Goal: Task Accomplishment & Management: Manage account settings

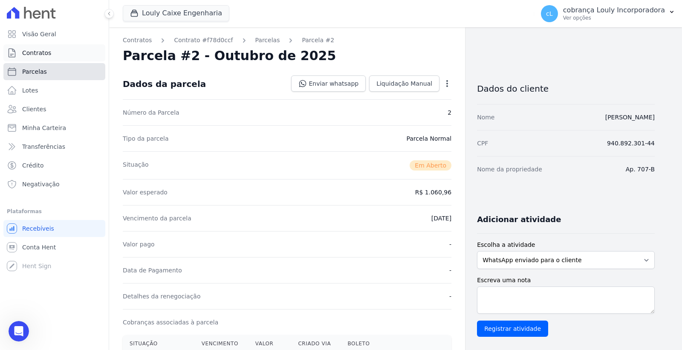
drag, startPoint x: 48, startPoint y: 75, endPoint x: 58, endPoint y: 79, distance: 10.9
click at [48, 75] on ul "Visão Geral Contratos [GEOGRAPHIC_DATA] Lotes Clientes Minha Carteira Transferê…" at bounding box center [54, 109] width 102 height 167
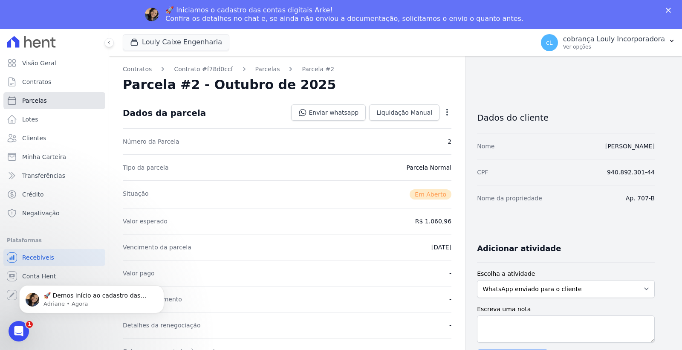
click at [55, 104] on link "Parcelas" at bounding box center [54, 100] width 102 height 17
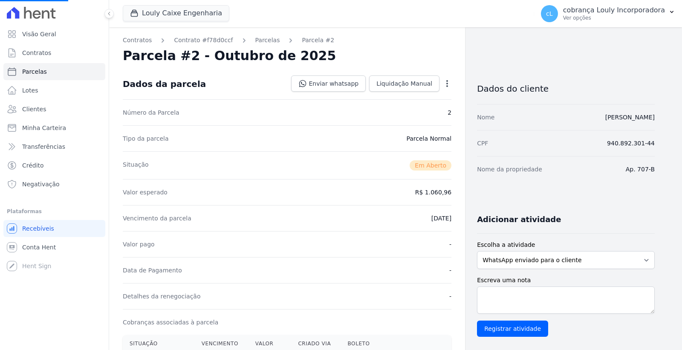
select select
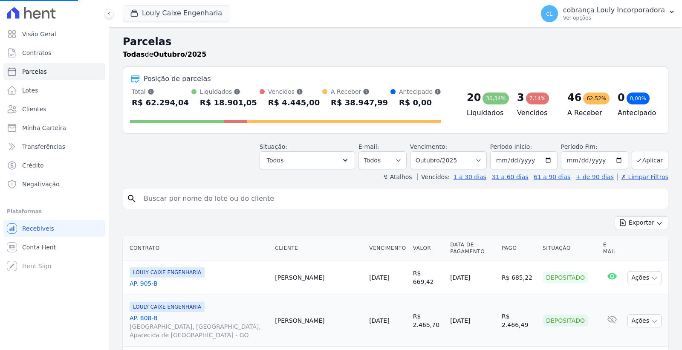
click at [186, 200] on input "search" at bounding box center [402, 198] width 526 height 17
paste input "[PERSON_NAME]"
type input "[PERSON_NAME]"
select select
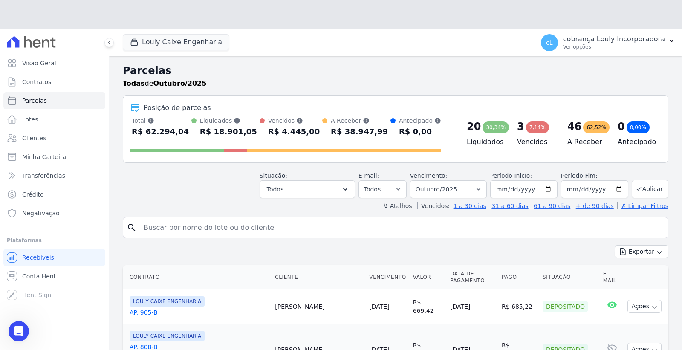
click at [191, 194] on div "Situação: Agendado Em Aberto Pago Processando Cancelado Vencido Transferindo De…" at bounding box center [396, 183] width 546 height 30
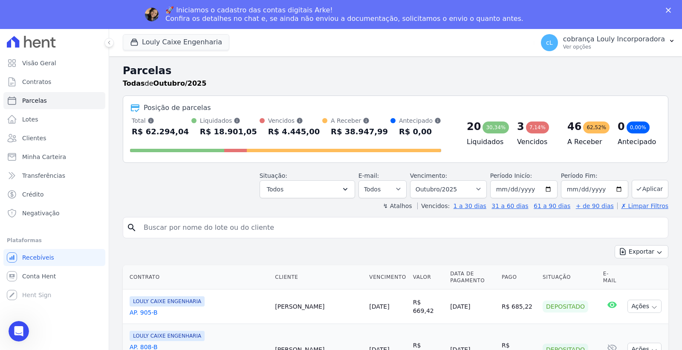
click at [196, 222] on input "search" at bounding box center [402, 227] width 526 height 17
paste input "[PERSON_NAME]"
type input "[PERSON_NAME]"
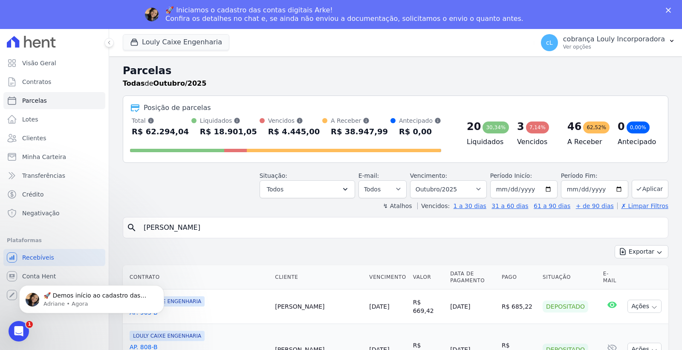
select select
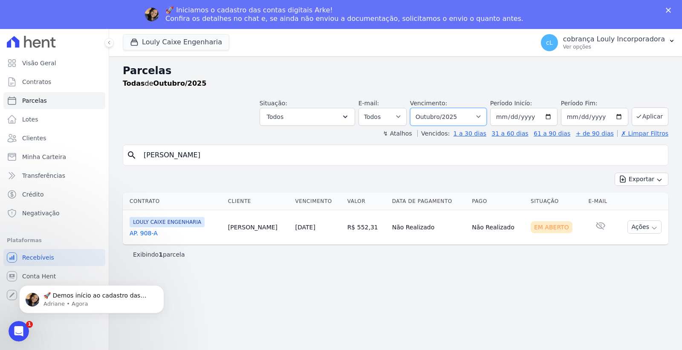
click at [469, 120] on select "Filtrar por período ──────── Todos os meses Setembro/2024 Outubro/2024 Novembro…" at bounding box center [448, 117] width 77 height 18
select select "09/2025"
click at [423, 108] on select "Filtrar por período ──────── Todos os meses Setembro/2024 Outubro/2024 Novembro…" at bounding box center [448, 117] width 77 height 18
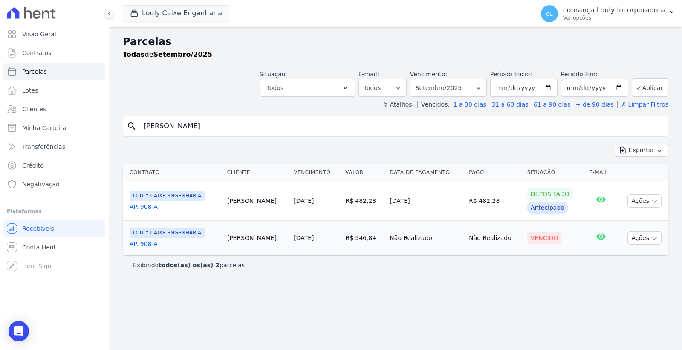
select select
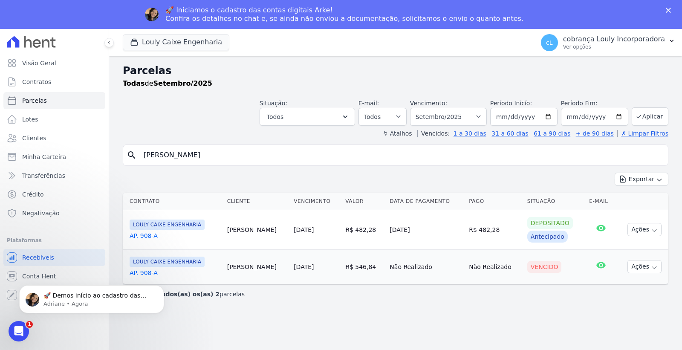
click at [261, 270] on td "[PERSON_NAME]" at bounding box center [257, 266] width 67 height 35
click at [144, 272] on body "🚀 Demos início ao cadastro das Contas Digitais Arke! Iniciamos a abertura para …" at bounding box center [92, 297] width 164 height 53
click at [145, 275] on body "🚀 Demos início ao cadastro das Contas Digitais Arke! Iniciamos a abertura para …" at bounding box center [92, 297] width 164 height 53
click at [147, 272] on body "🚀 Demos início ao cadastro das Contas Digitais Arke! Iniciamos a abertura para …" at bounding box center [92, 297] width 164 height 53
click at [327, 157] on input "[PERSON_NAME]" at bounding box center [402, 155] width 526 height 17
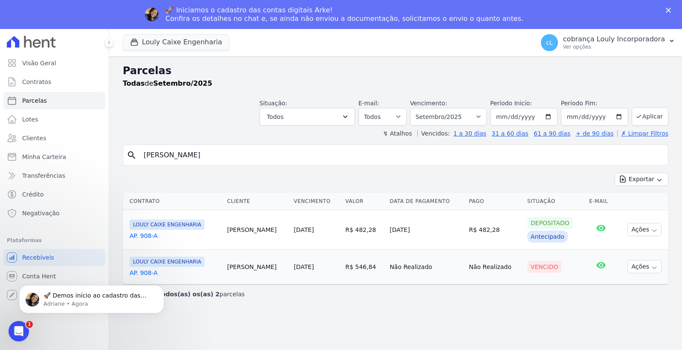
click at [148, 271] on body "🚀 Demos início ao cadastro das Contas Digitais Arke! Iniciamos a abertura para …" at bounding box center [92, 297] width 164 height 53
click at [154, 236] on link "AP. 908-A" at bounding box center [175, 236] width 91 height 9
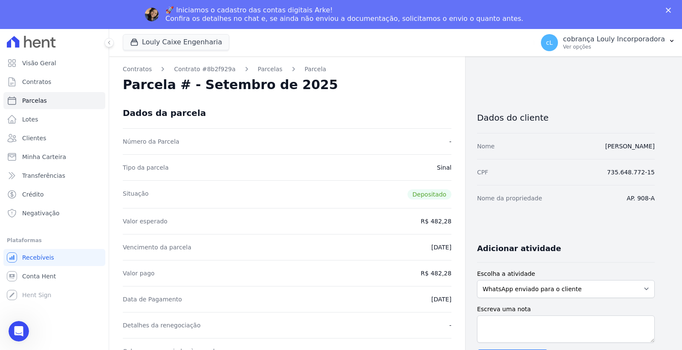
select select
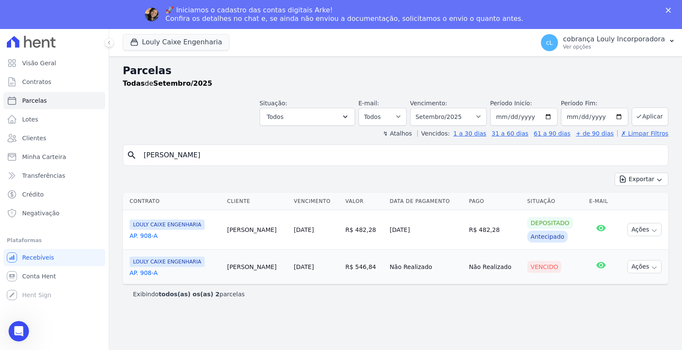
click at [154, 272] on link "AP. 908-A" at bounding box center [175, 273] width 91 height 9
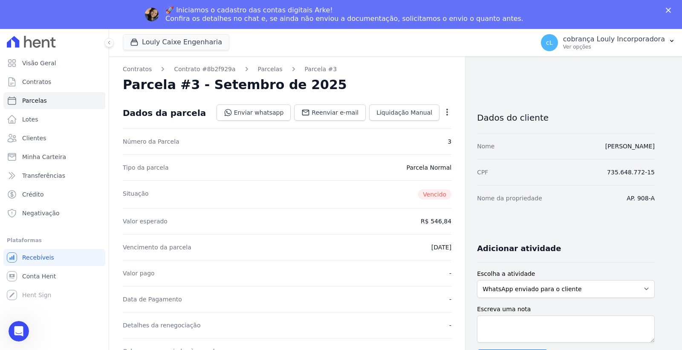
click at [449, 114] on icon "button" at bounding box center [447, 112] width 9 height 9
click at [406, 142] on link "Cancelar Cobrança" at bounding box center [410, 139] width 75 height 15
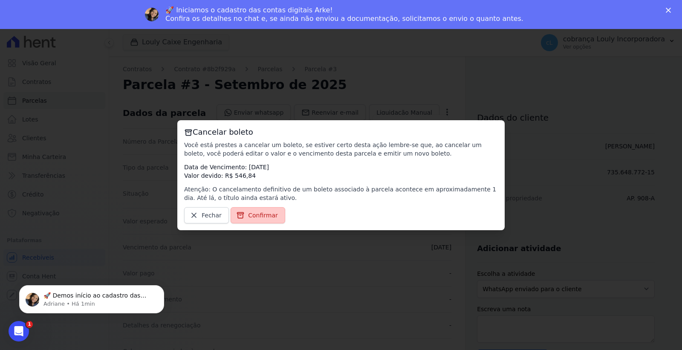
click at [258, 219] on span "Confirmar" at bounding box center [263, 215] width 30 height 9
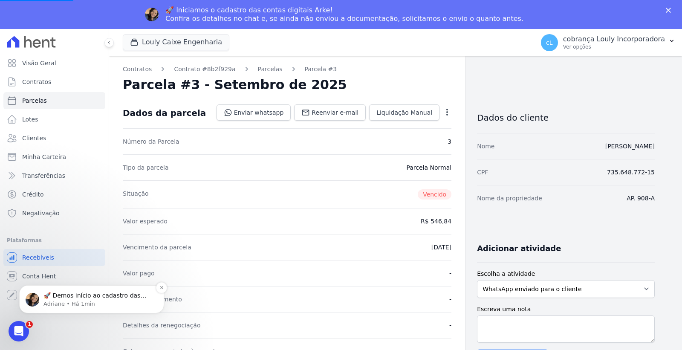
click at [83, 302] on p "Adriane • Há 1min" at bounding box center [98, 304] width 110 height 8
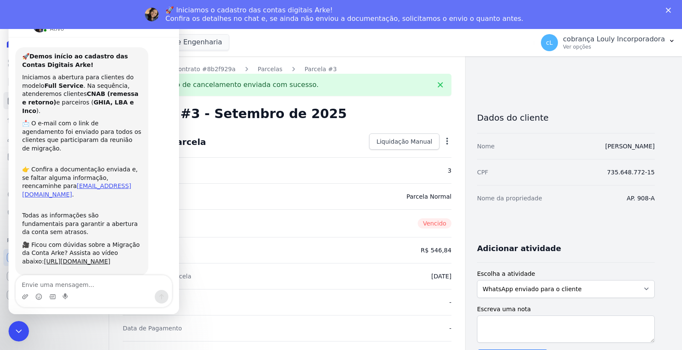
scroll to position [17, 0]
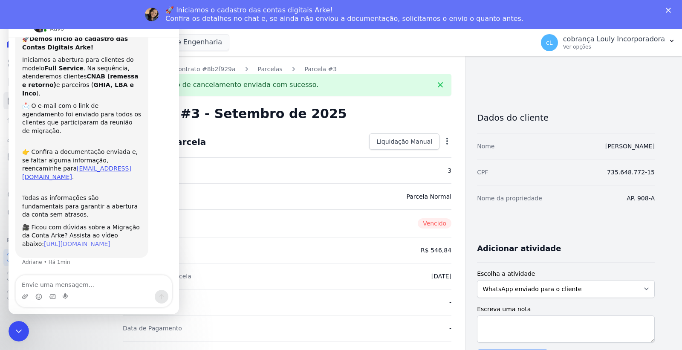
click at [96, 241] on link "https://www.canva.com/design/DAG1NOb3ayU/F_AU-yJE4Nj5hiRKuylXlA/watch?utm_conte…" at bounding box center [77, 244] width 67 height 7
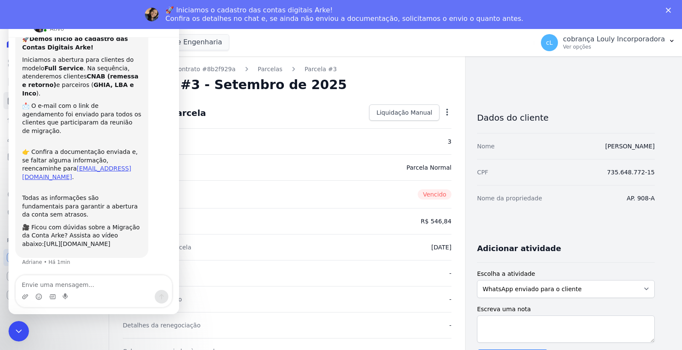
scroll to position [0, 0]
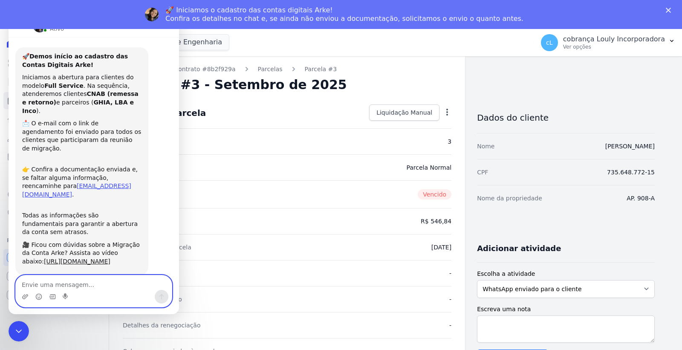
click at [62, 280] on textarea "Envie uma mensagem..." at bounding box center [94, 282] width 156 height 14
type textarea "Bom dia."
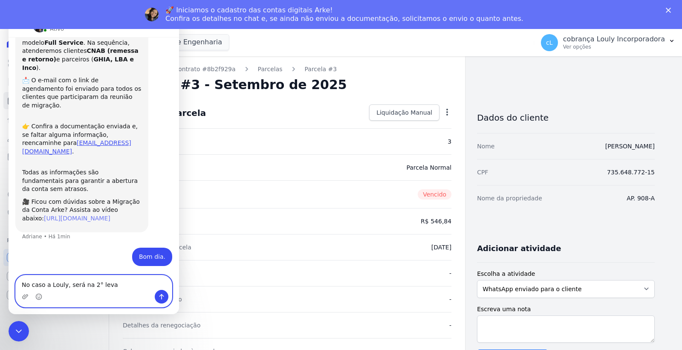
type textarea "No caso a Louly, será na 2° leva?"
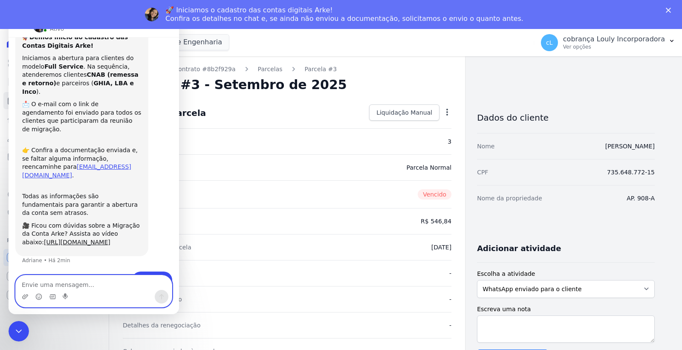
scroll to position [0, 0]
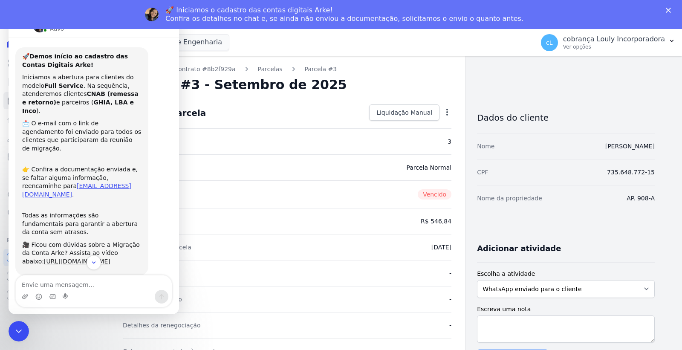
click at [671, 12] on polygon "Fechar" at bounding box center [668, 10] width 5 height 5
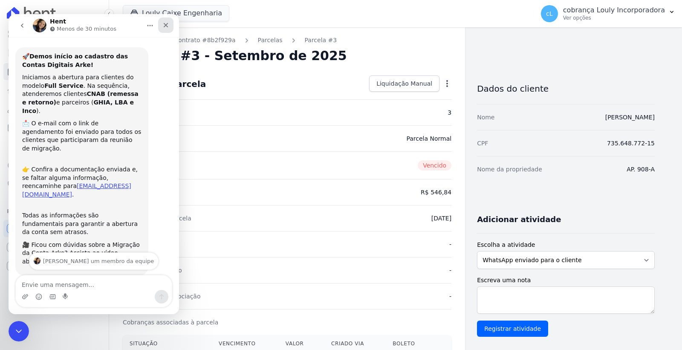
click at [167, 28] on icon "Fechar" at bounding box center [165, 25] width 7 height 7
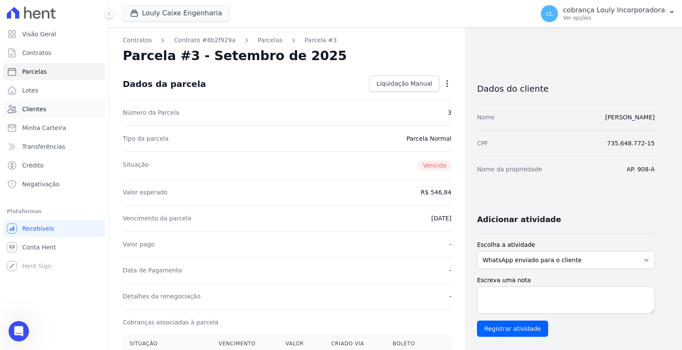
scroll to position [163, 0]
click at [66, 71] on link "Parcelas" at bounding box center [54, 71] width 102 height 17
select select
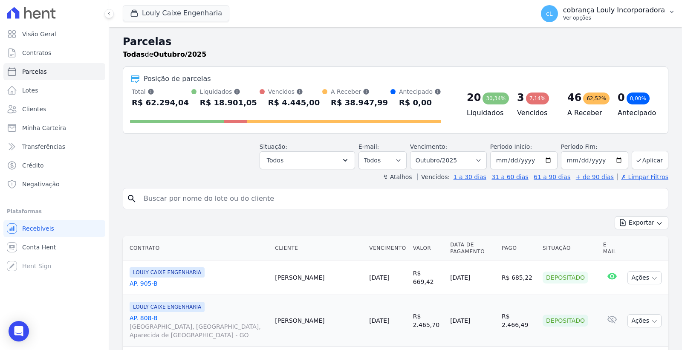
click at [641, 9] on p "cobrança Louly Incorporadora" at bounding box center [614, 10] width 102 height 9
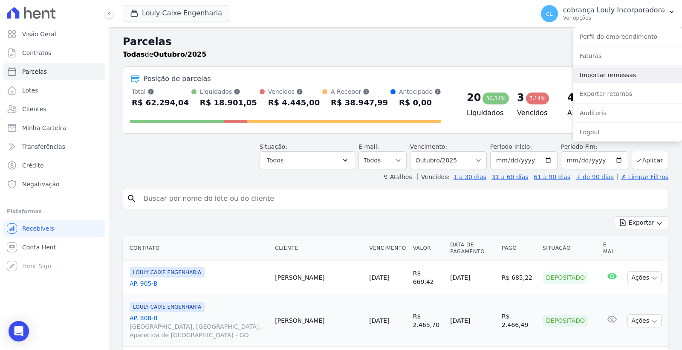
click at [615, 74] on link "Importar remessas" at bounding box center [627, 74] width 109 height 15
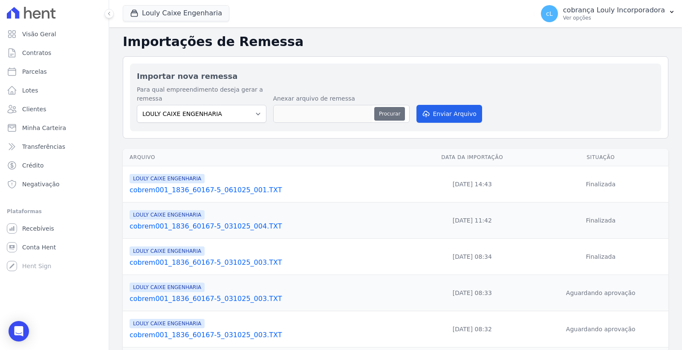
click at [378, 112] on button "Procurar" at bounding box center [389, 114] width 31 height 14
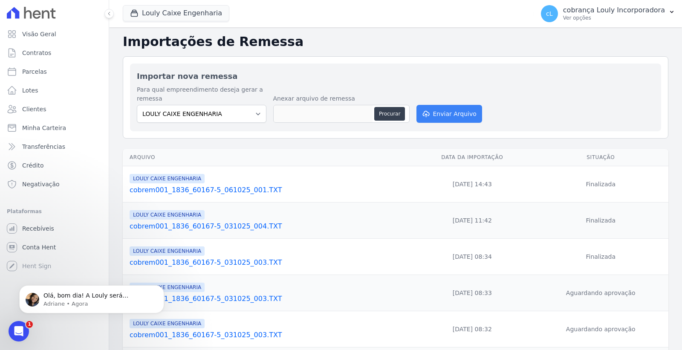
type input "cobrem001_1836_60167-5_081025_001.TXT"
click at [443, 108] on button "Enviar Arquivo" at bounding box center [450, 114] width 66 height 18
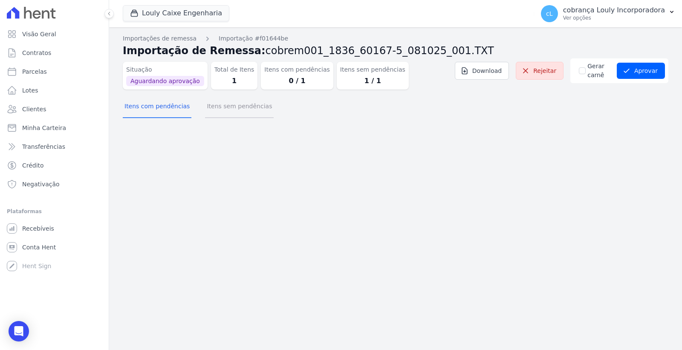
click at [242, 106] on button "Itens sem pendências" at bounding box center [239, 107] width 69 height 22
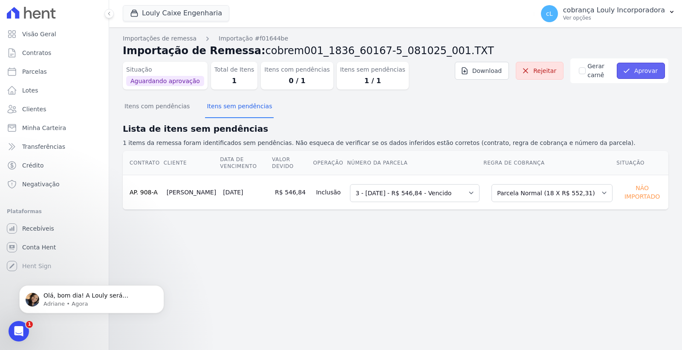
click at [648, 70] on button "Aprovar" at bounding box center [641, 71] width 48 height 16
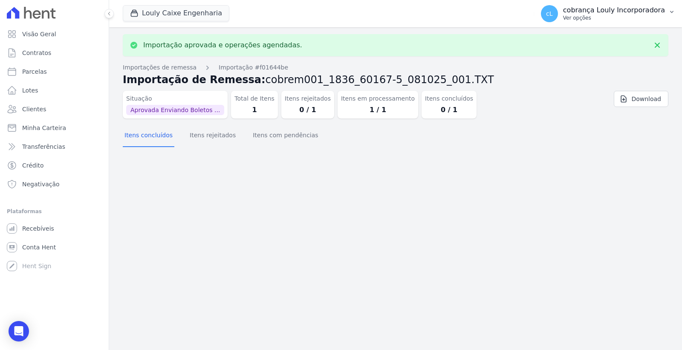
click at [626, 10] on p "cobrança Louly Incorporadora" at bounding box center [614, 10] width 102 height 9
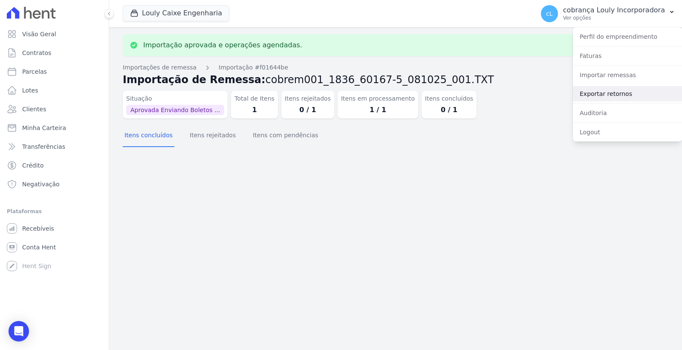
click at [602, 98] on link "Exportar retornos" at bounding box center [627, 93] width 109 height 15
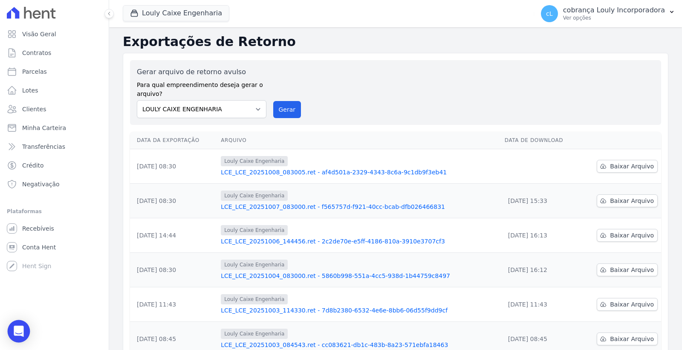
click at [29, 330] on body "Visão Geral Contratos Parcelas Lotes Clientes Minha Carteira Transferências Cré…" at bounding box center [341, 175] width 682 height 350
click at [20, 332] on icon "Open Intercom Messenger" at bounding box center [19, 331] width 10 height 11
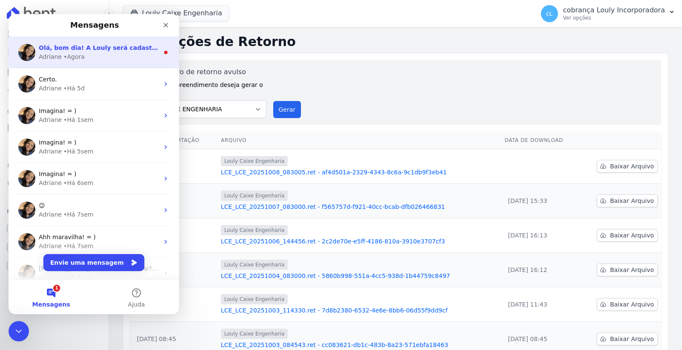
click at [112, 47] on span "Olá, bom dia! A Louly será cadastrada na 3ª operação, por conta da parceria com…" at bounding box center [191, 47] width 305 height 7
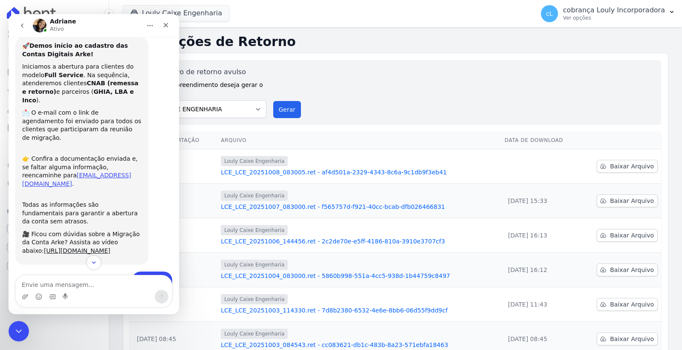
scroll to position [191, 0]
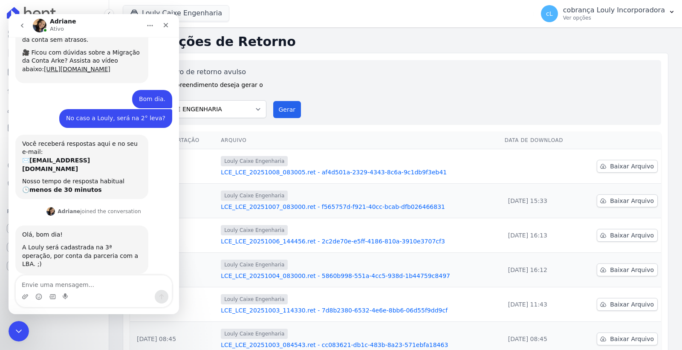
click at [44, 280] on textarea "Envie uma mensagem..." at bounding box center [94, 282] width 156 height 14
type textarea "Entendi, obrigada."
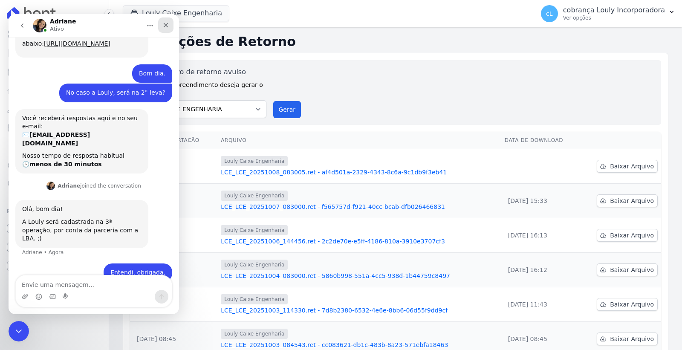
click at [167, 25] on icon "Fechar" at bounding box center [165, 25] width 7 height 7
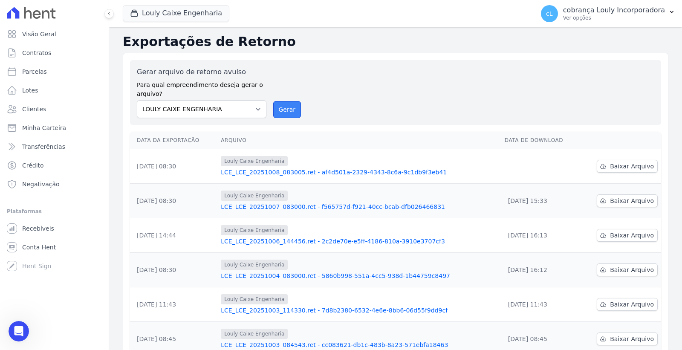
click at [284, 116] on button "Gerar" at bounding box center [287, 109] width 28 height 17
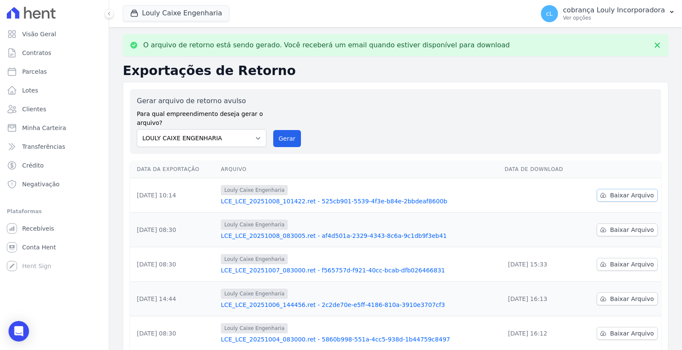
click at [623, 199] on span "Baixar Arquivo" at bounding box center [632, 195] width 44 height 9
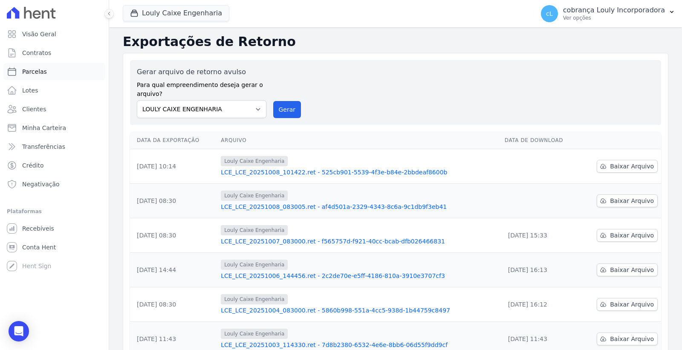
drag, startPoint x: 45, startPoint y: 67, endPoint x: 97, endPoint y: 83, distance: 54.6
click at [45, 67] on link "Parcelas" at bounding box center [54, 71] width 102 height 17
select select
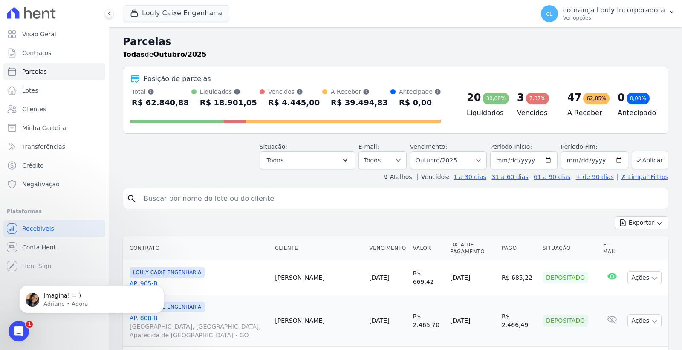
click at [220, 199] on input "search" at bounding box center [402, 198] width 526 height 17
paste input "[PERSON_NAME]"
type input "[PERSON_NAME]"
select select
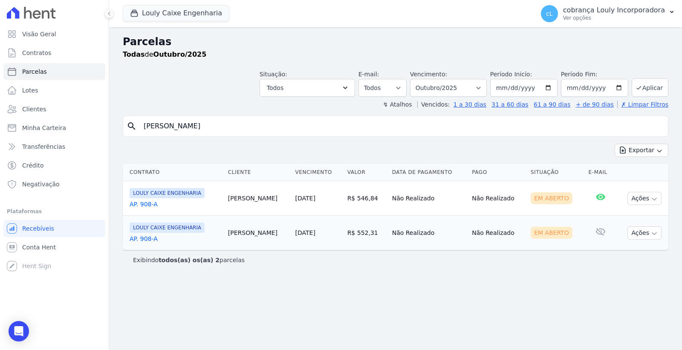
click at [141, 206] on link "AP. 908-A" at bounding box center [176, 204] width 92 height 9
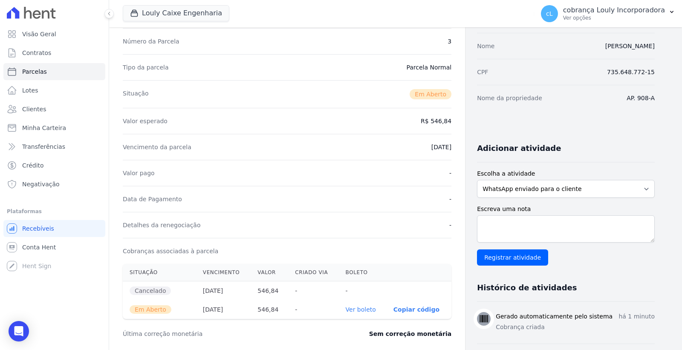
scroll to position [189, 0]
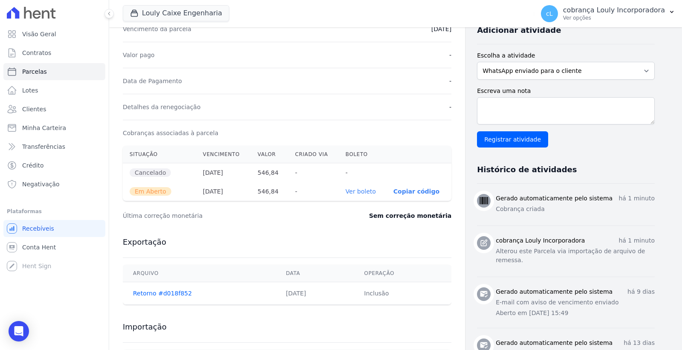
click at [365, 194] on link "Ver boleto" at bounding box center [361, 191] width 30 height 7
select select
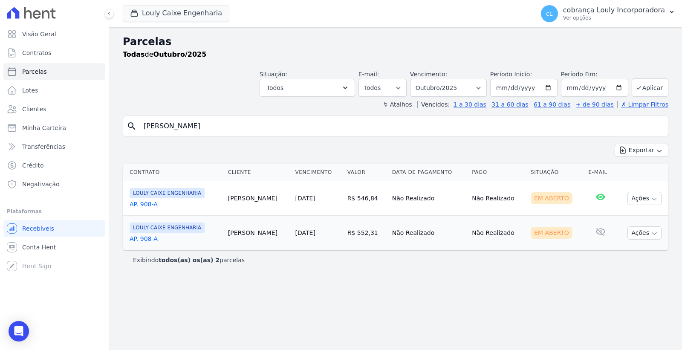
click at [149, 240] on link "AP. 908-A" at bounding box center [176, 239] width 92 height 9
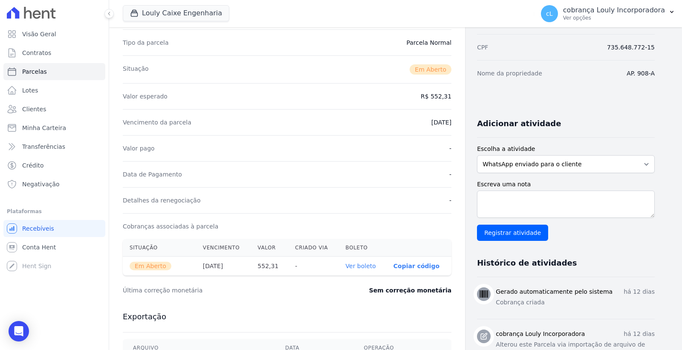
scroll to position [237, 0]
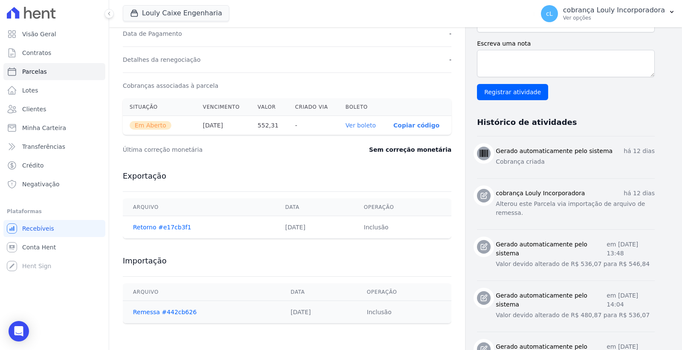
click at [370, 122] on link "Ver boleto" at bounding box center [361, 125] width 30 height 7
select select
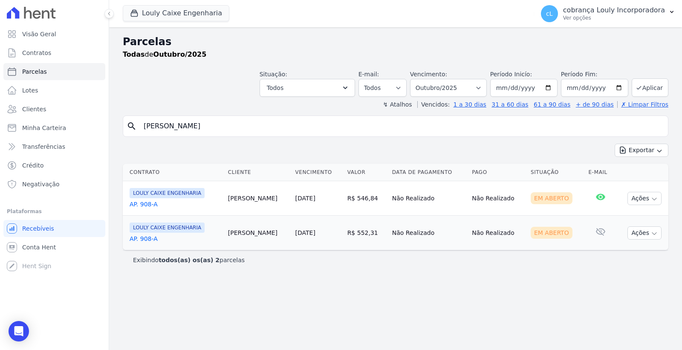
drag, startPoint x: 342, startPoint y: 199, endPoint x: 367, endPoint y: 241, distance: 49.1
click at [365, 202] on td "R$ 546,84" at bounding box center [366, 198] width 45 height 35
copy td "546,84"
